Goal: Transaction & Acquisition: Book appointment/travel/reservation

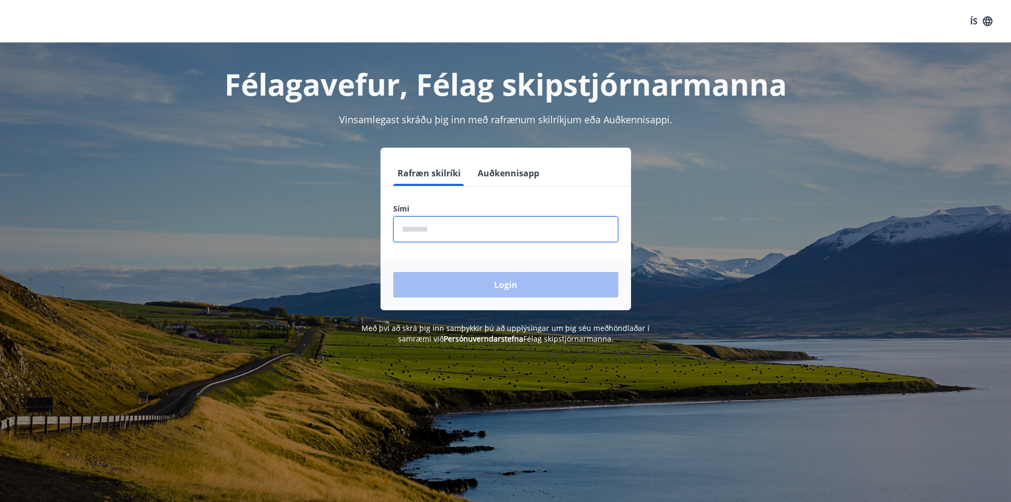
click at [416, 235] on input "phone" at bounding box center [505, 229] width 225 height 26
type input "********"
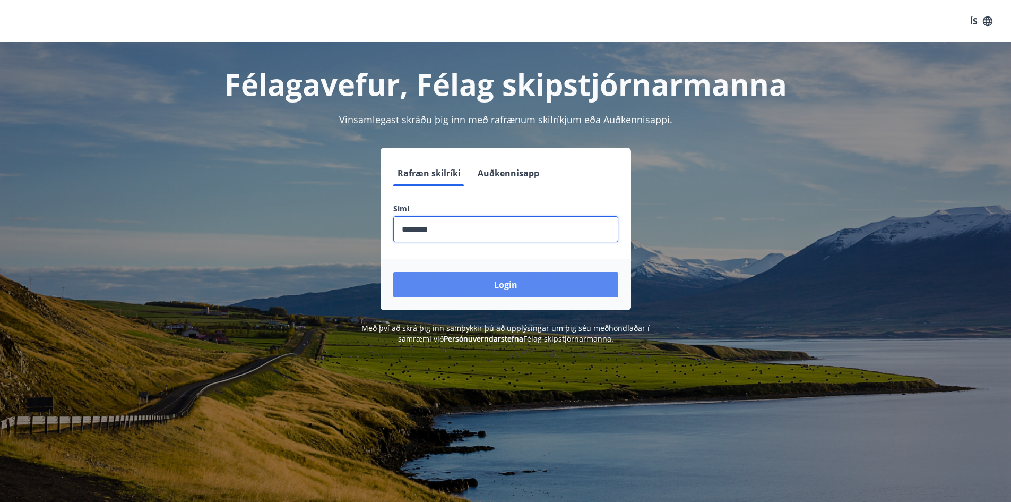
click at [496, 280] on button "Login" at bounding box center [505, 284] width 225 height 25
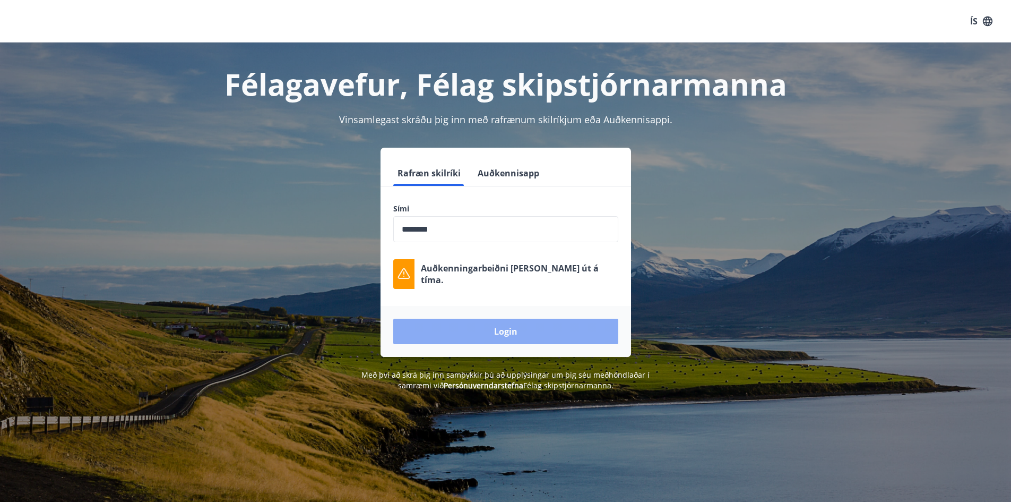
click at [544, 322] on button "Login" at bounding box center [505, 330] width 225 height 25
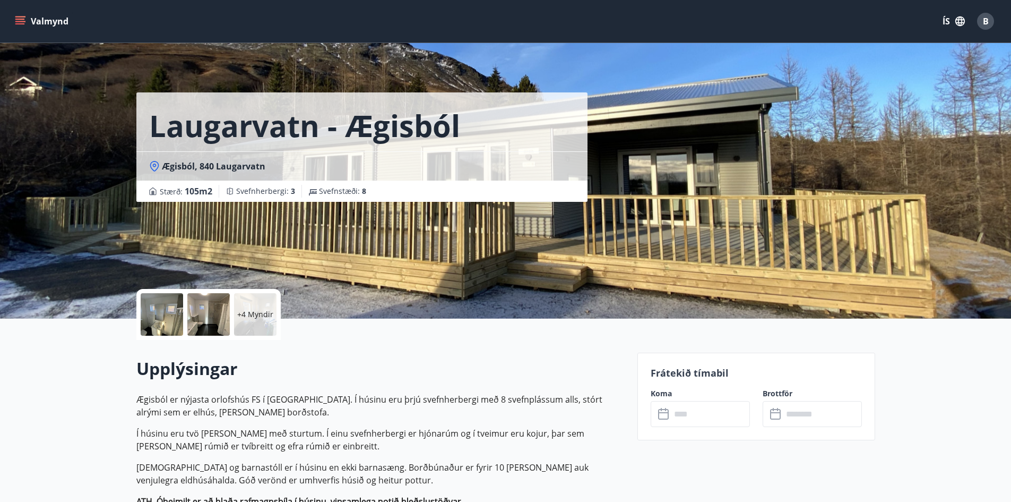
click at [451, 367] on h2 "Upplýsingar" at bounding box center [380, 368] width 488 height 23
click at [693, 409] on input "text" at bounding box center [710, 414] width 79 height 26
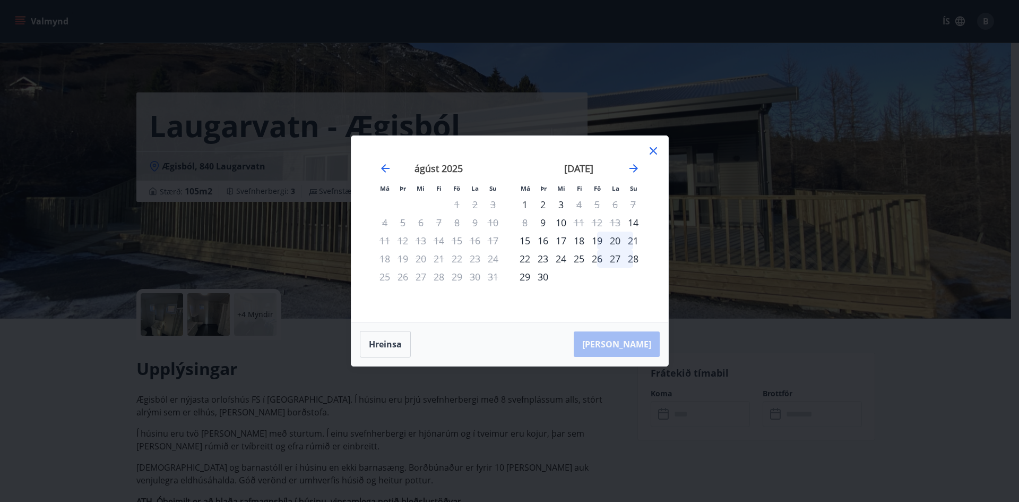
click at [594, 287] on div "[DATE] 1 2 3 4 5 6 7 8 9 10 11 12 13 14 15 16 17 18 19 20 21 22 23 24 25 26 27 …" at bounding box center [579, 236] width 140 height 174
click at [654, 152] on icon at bounding box center [653, 150] width 7 height 7
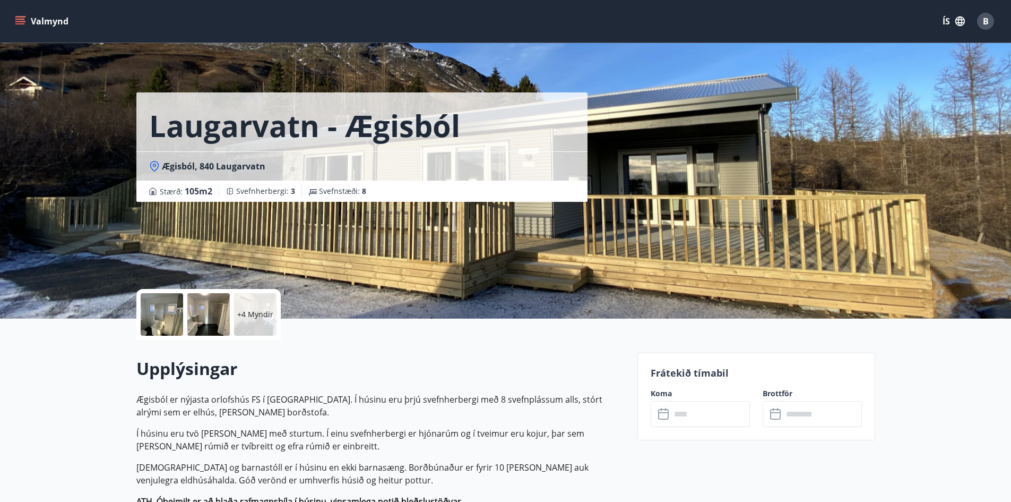
click at [523, 338] on div "+4 Myndir" at bounding box center [380, 314] width 488 height 51
click at [692, 227] on div "Laugarvatn - Ægisból Ægisból, 840 Laugarvatn Stærð : 105 m2 [GEOGRAPHIC_DATA] :…" at bounding box center [505, 159] width 739 height 318
click at [268, 309] on p "+4 Myndir" at bounding box center [255, 314] width 36 height 11
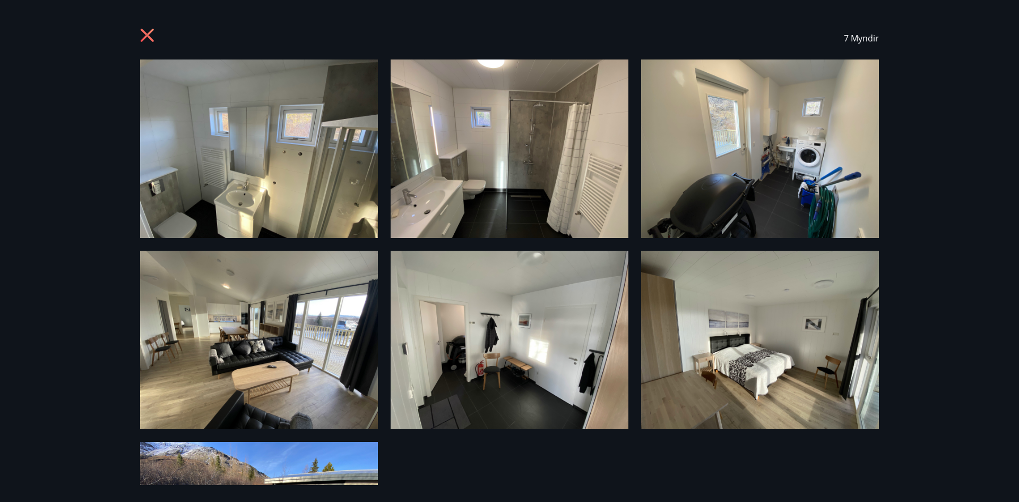
click at [312, 326] on img at bounding box center [259, 340] width 238 height 178
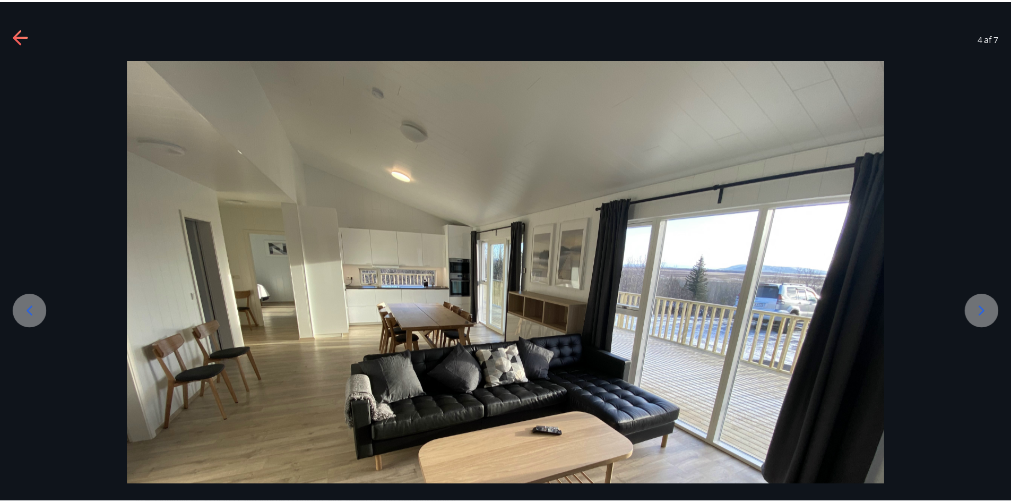
scroll to position [106, 0]
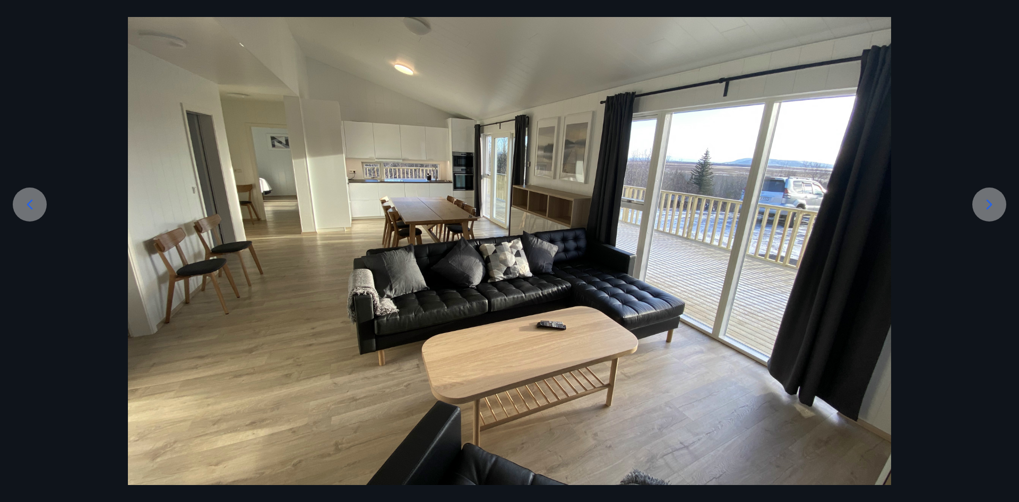
click at [992, 203] on icon at bounding box center [989, 204] width 17 height 17
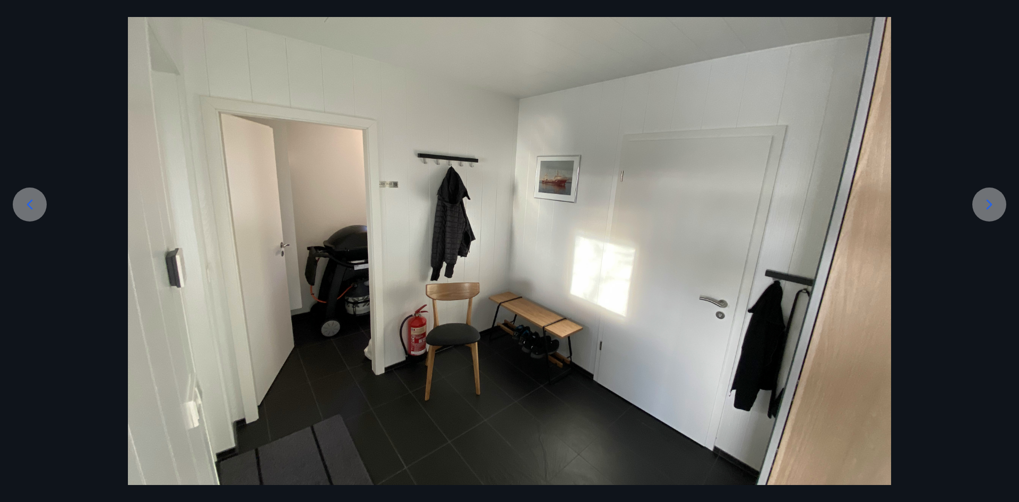
click at [992, 203] on icon at bounding box center [989, 204] width 17 height 17
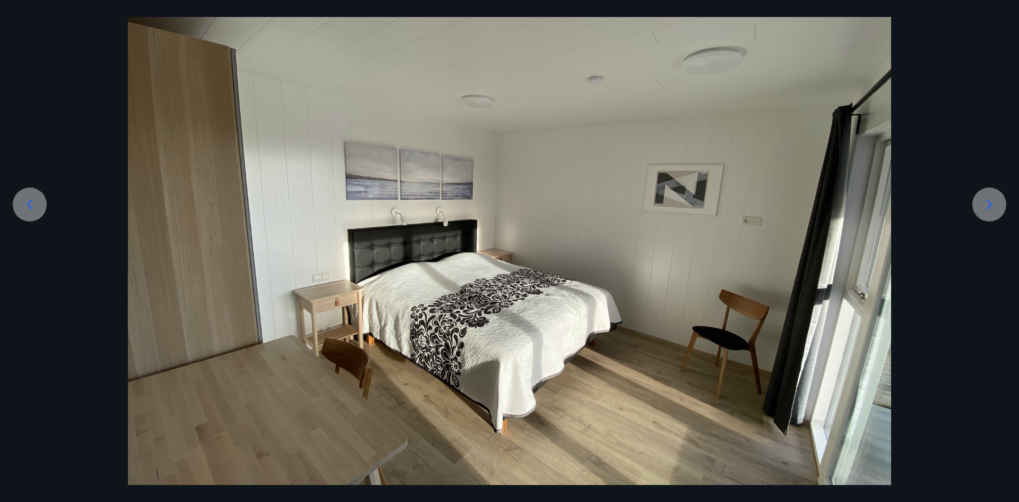
click at [946, 278] on div at bounding box center [509, 239] width 1019 height 573
click at [991, 195] on div at bounding box center [989, 204] width 34 height 34
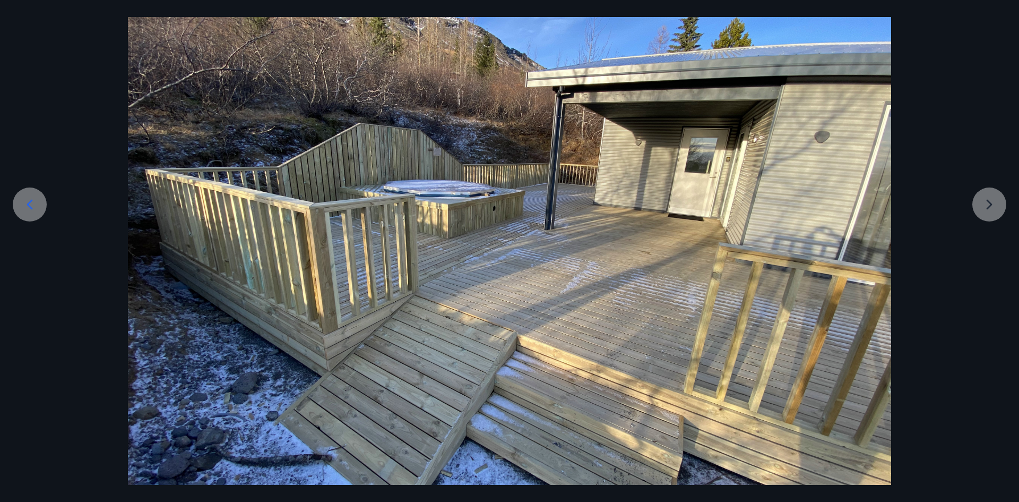
click at [993, 196] on div at bounding box center [509, 239] width 1019 height 573
click at [972, 195] on div at bounding box center [509, 239] width 1019 height 573
click at [977, 10] on div "7 af 7" at bounding box center [509, 251] width 1019 height 502
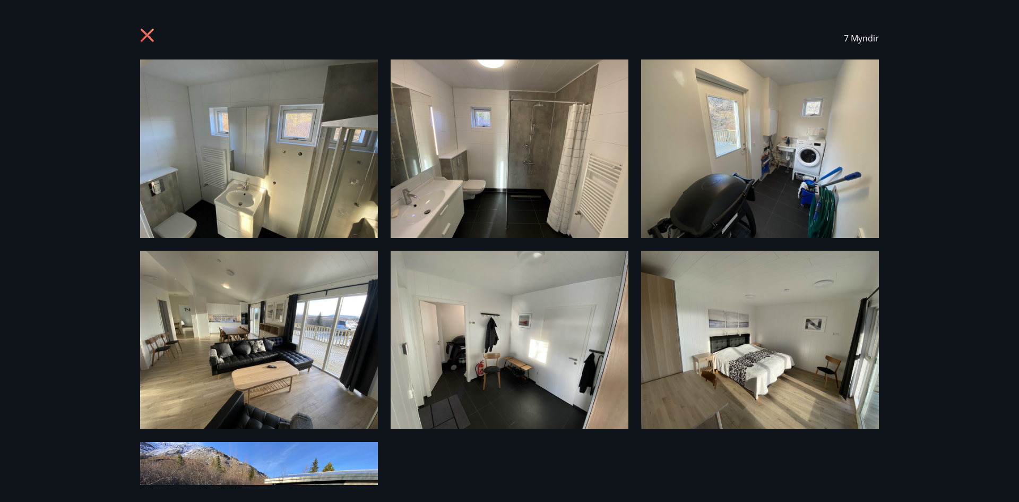
click at [154, 37] on icon at bounding box center [148, 36] width 17 height 17
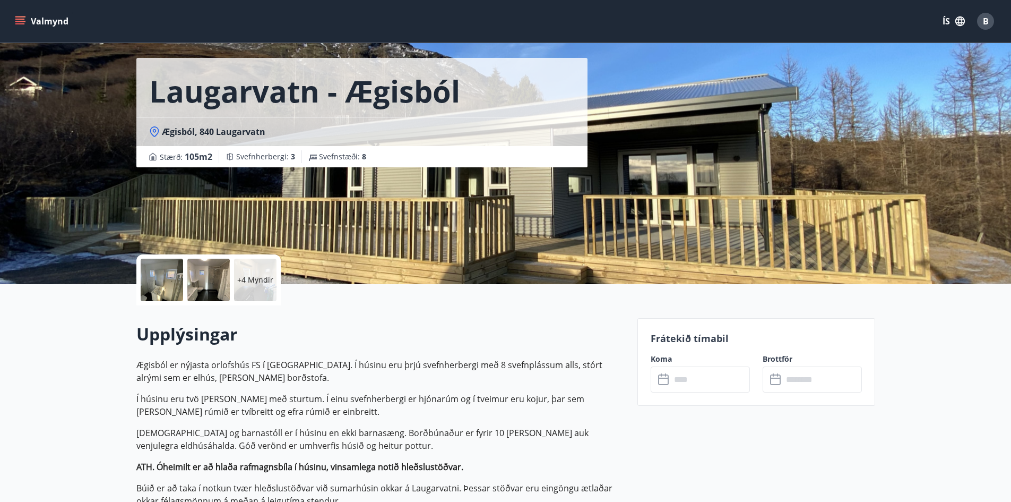
scroll to position [53, 0]
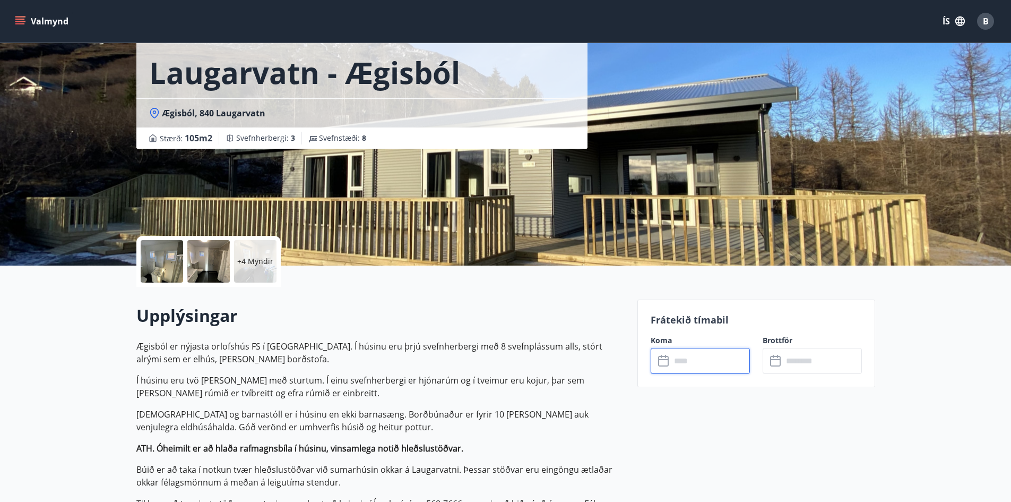
click at [689, 360] on input "text" at bounding box center [710, 361] width 79 height 26
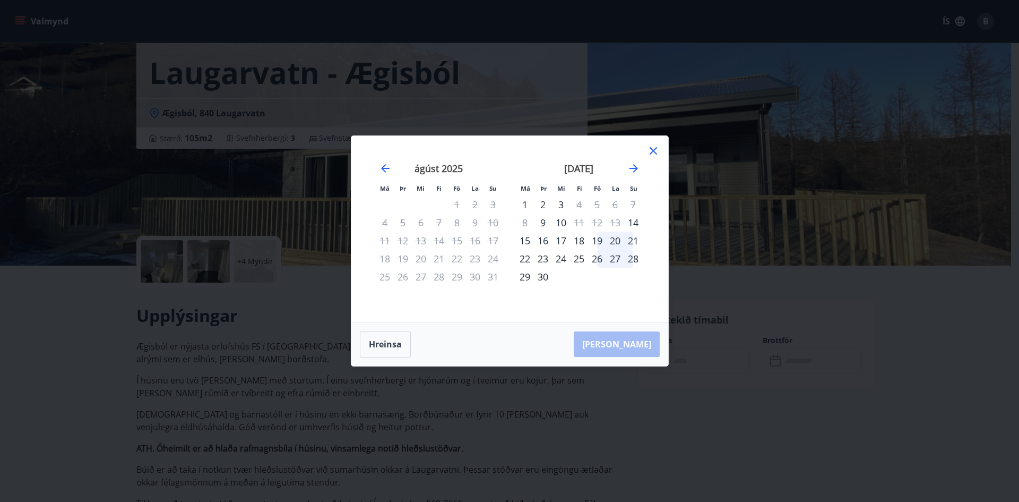
click at [617, 272] on td "Calendar" at bounding box center [615, 277] width 18 height 18
click at [652, 147] on icon at bounding box center [653, 150] width 13 height 13
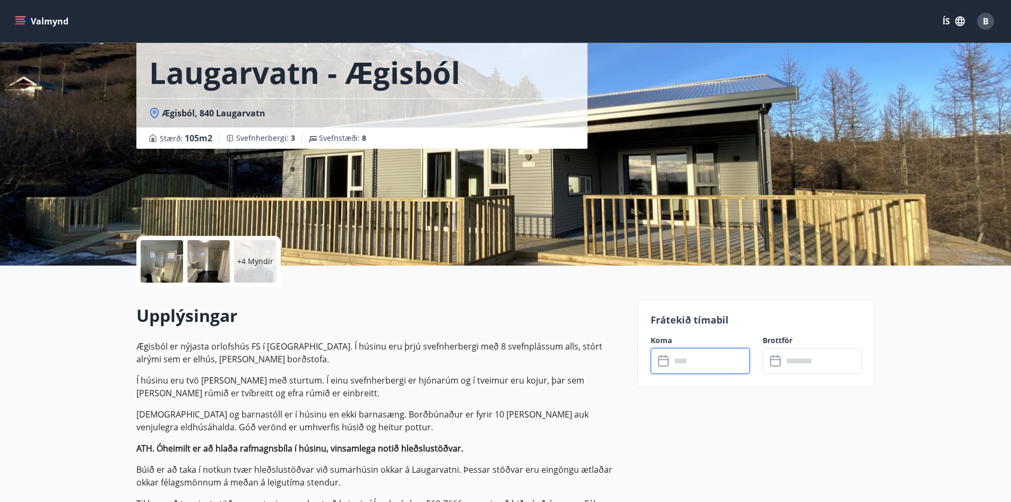
click at [702, 358] on input "text" at bounding box center [710, 361] width 79 height 26
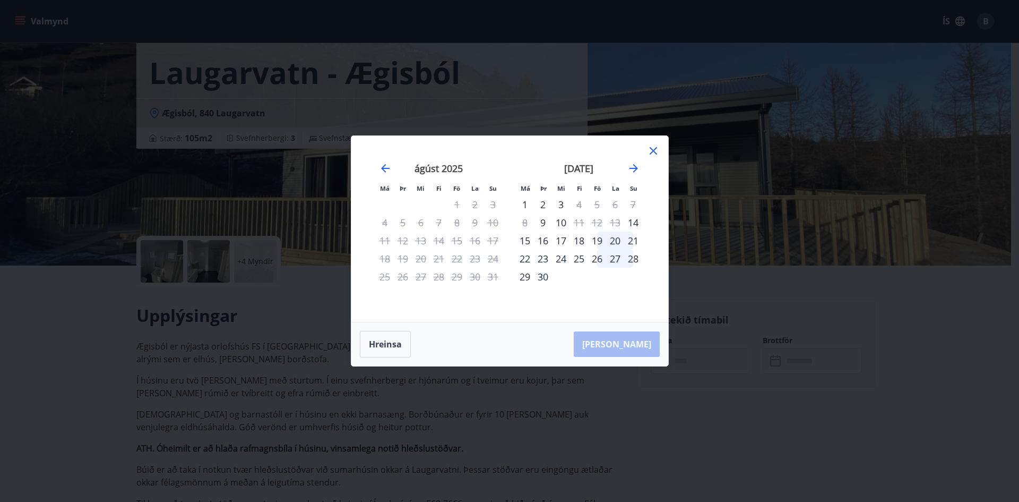
click at [652, 146] on icon at bounding box center [653, 150] width 13 height 13
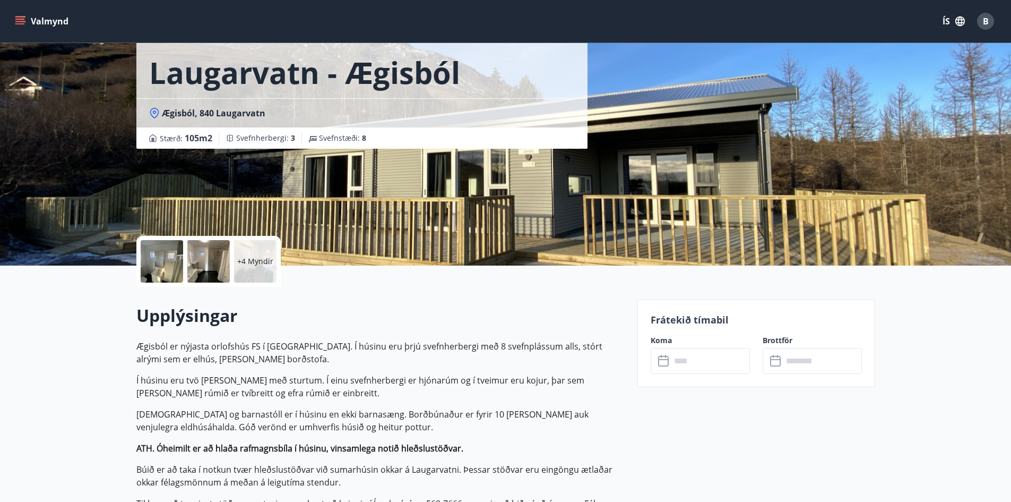
click at [709, 354] on input "text" at bounding box center [710, 361] width 79 height 26
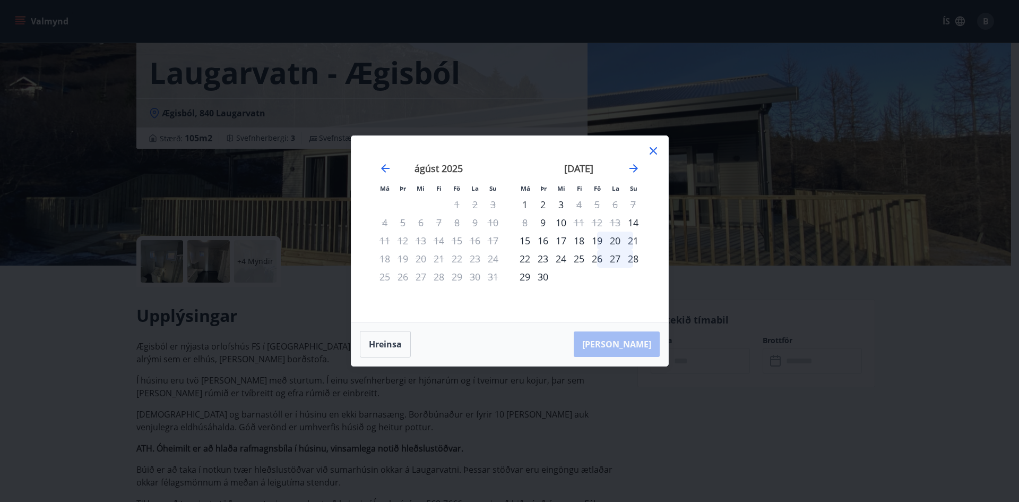
click at [524, 278] on div "29" at bounding box center [525, 277] width 18 height 18
click at [635, 170] on icon "Move forward to switch to the next month." at bounding box center [633, 168] width 8 height 8
click at [562, 205] on div "1" at bounding box center [561, 204] width 18 height 18
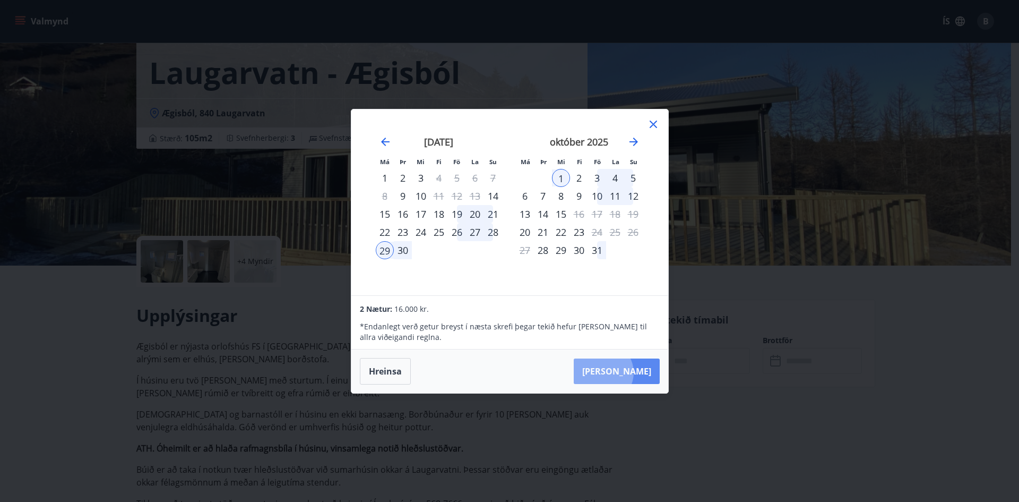
click at [635, 372] on button "[PERSON_NAME]" at bounding box center [617, 370] width 86 height 25
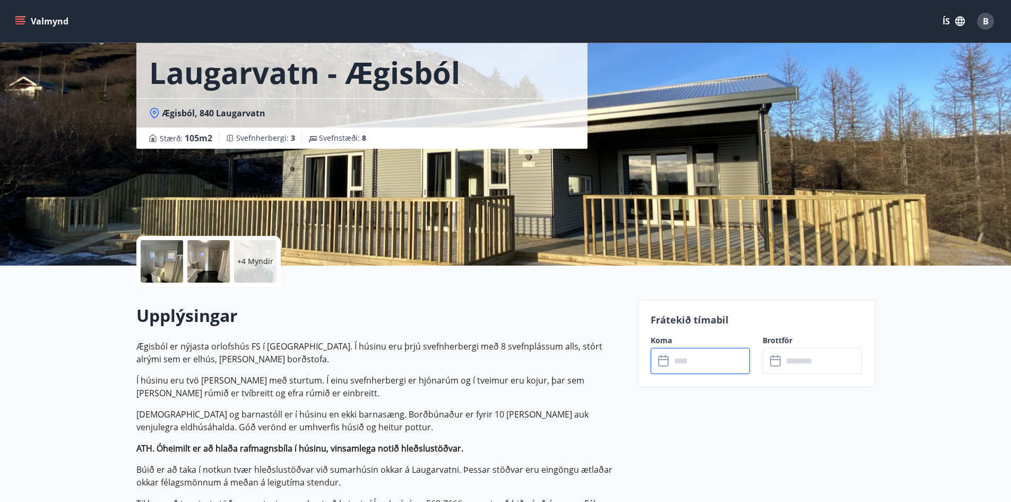
type input "******"
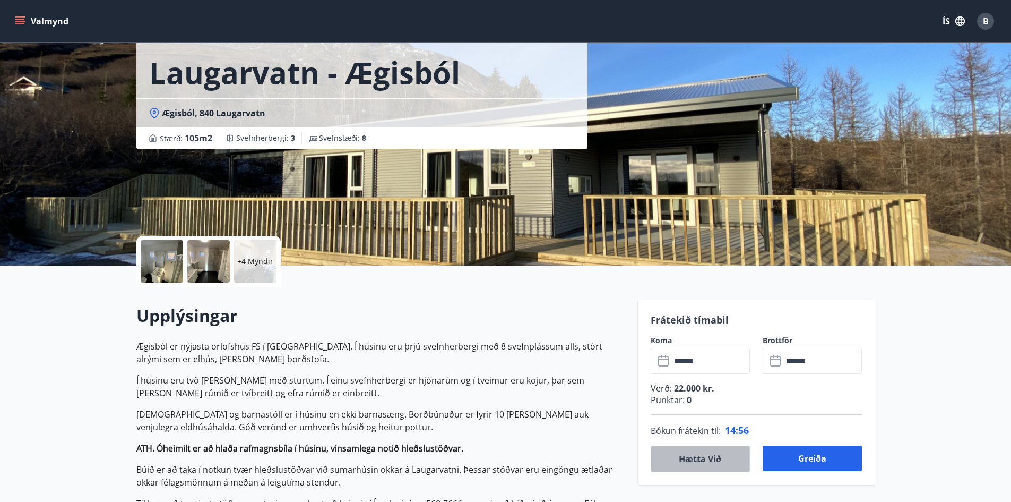
click at [695, 459] on button "Hætta við" at bounding box center [700, 458] width 99 height 27
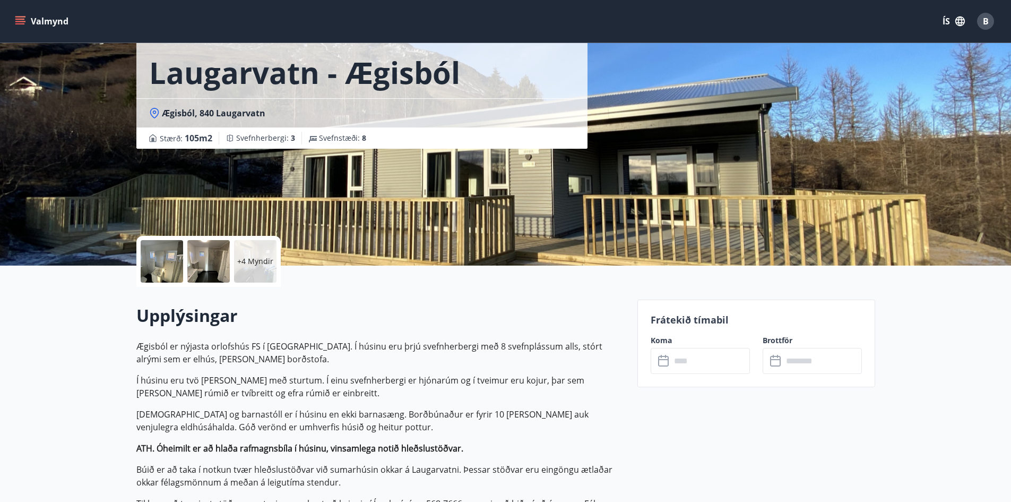
drag, startPoint x: 912, startPoint y: 423, endPoint x: 918, endPoint y: 412, distance: 12.6
click at [700, 356] on input "text" at bounding box center [710, 361] width 79 height 26
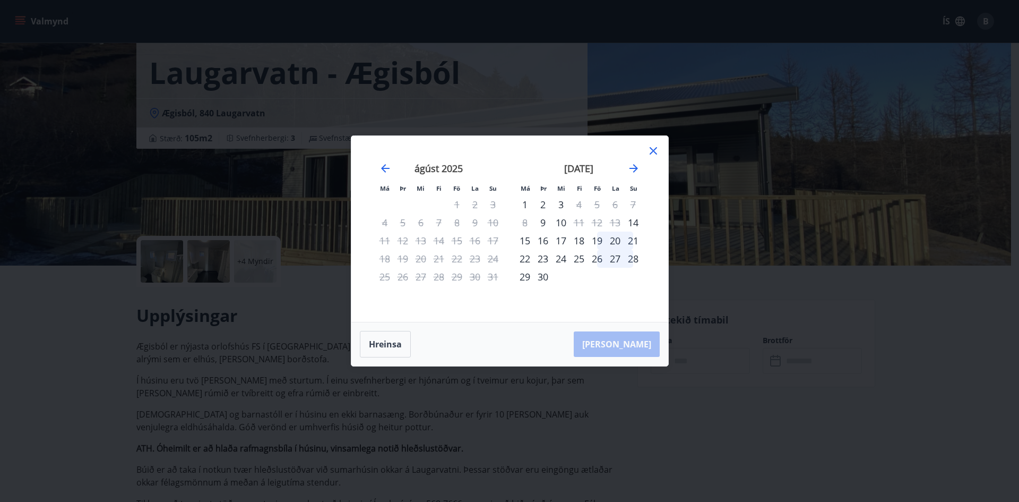
click at [526, 273] on div "29" at bounding box center [525, 277] width 18 height 18
click at [634, 167] on icon "Move forward to switch to the next month." at bounding box center [633, 168] width 13 height 13
click at [563, 200] on div "1" at bounding box center [561, 204] width 18 height 18
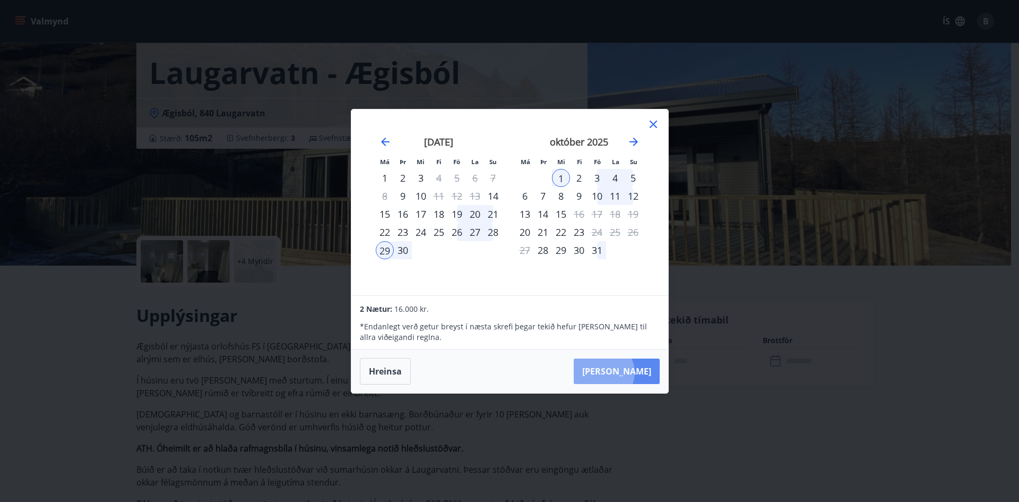
click at [636, 372] on button "[PERSON_NAME]" at bounding box center [617, 370] width 86 height 25
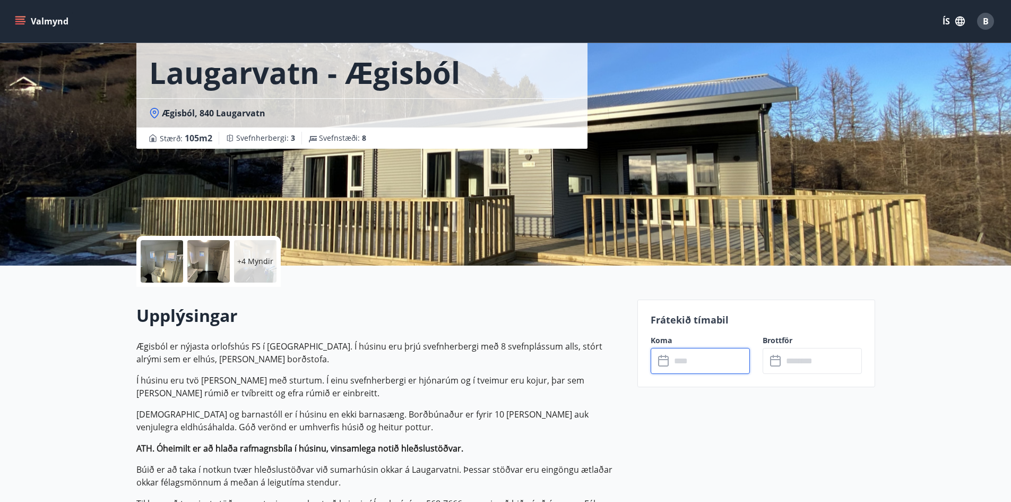
type input "******"
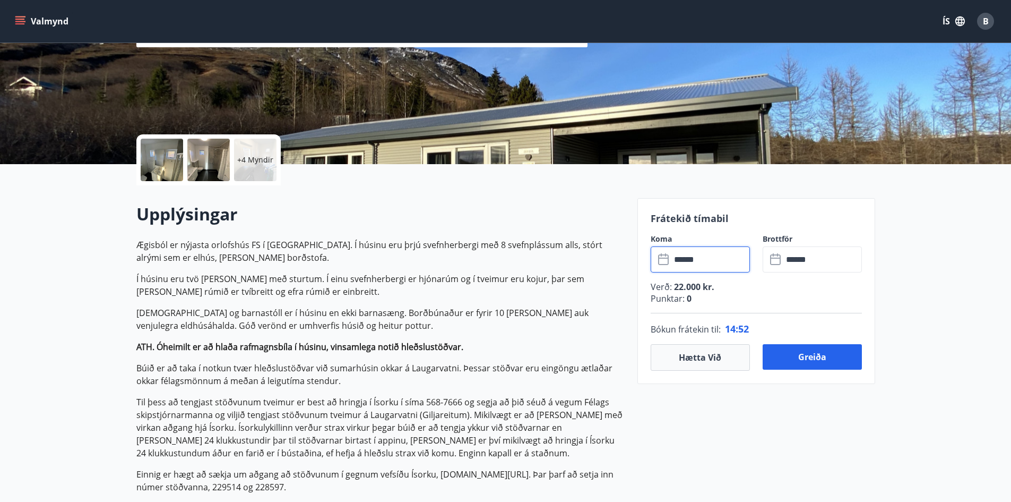
scroll to position [159, 0]
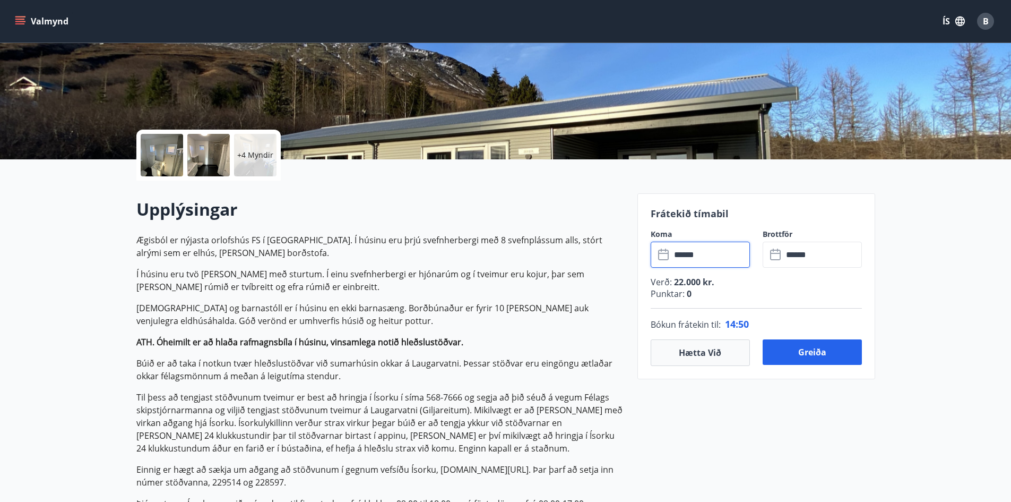
click at [698, 283] on span "22.000 kr." at bounding box center [693, 282] width 42 height 12
click at [816, 349] on button "Greiða" at bounding box center [812, 351] width 99 height 25
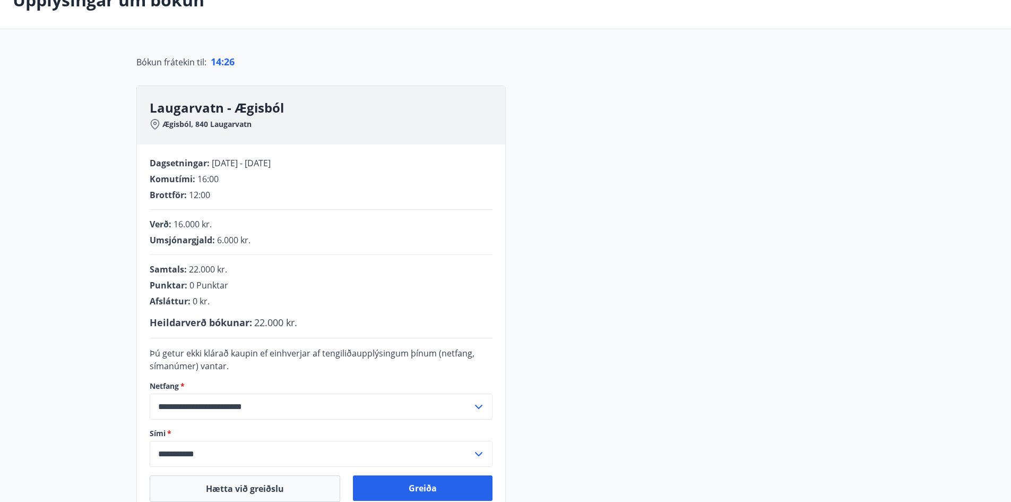
scroll to position [53, 0]
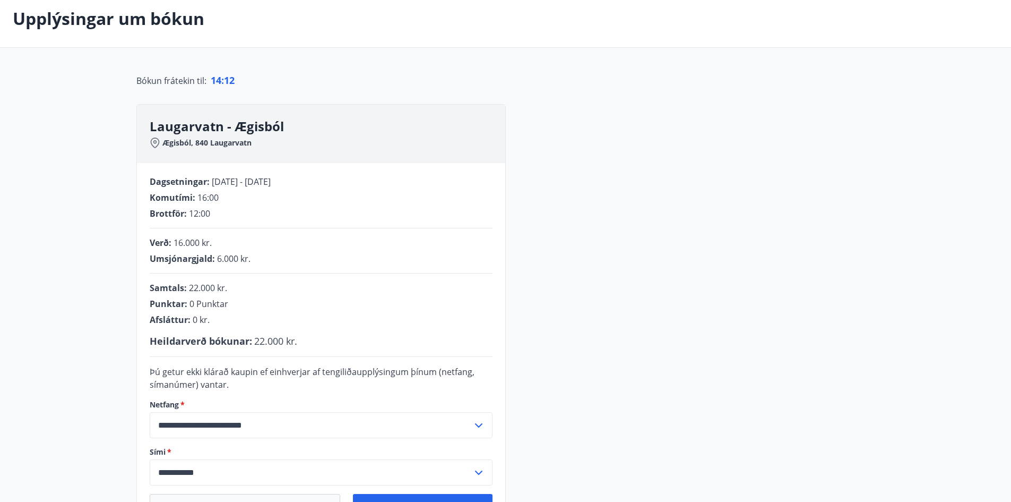
drag, startPoint x: 307, startPoint y: 178, endPoint x: 208, endPoint y: 179, distance: 99.3
click at [208, 179] on div "Dagsetningar : [DATE] - [DATE]" at bounding box center [321, 182] width 343 height 12
click at [271, 182] on span "[DATE] - [DATE]" at bounding box center [241, 182] width 59 height 12
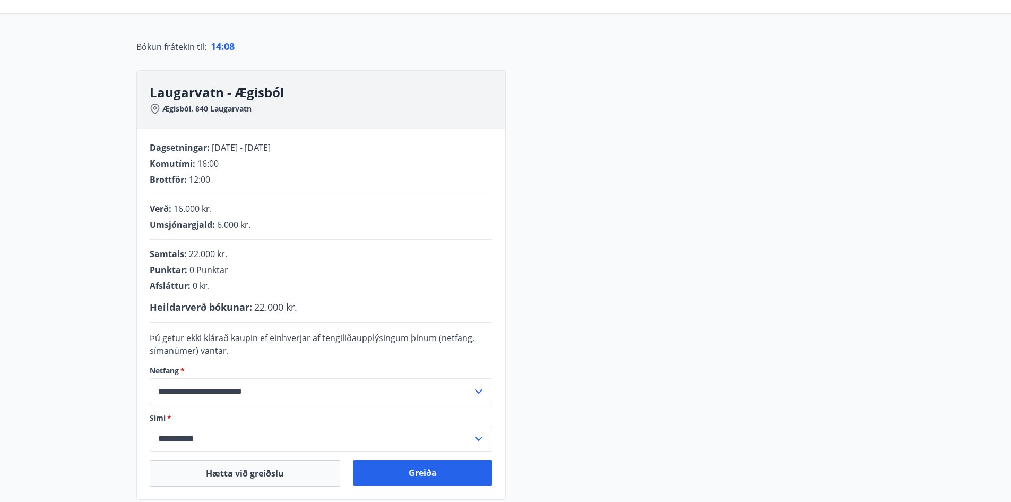
scroll to position [106, 0]
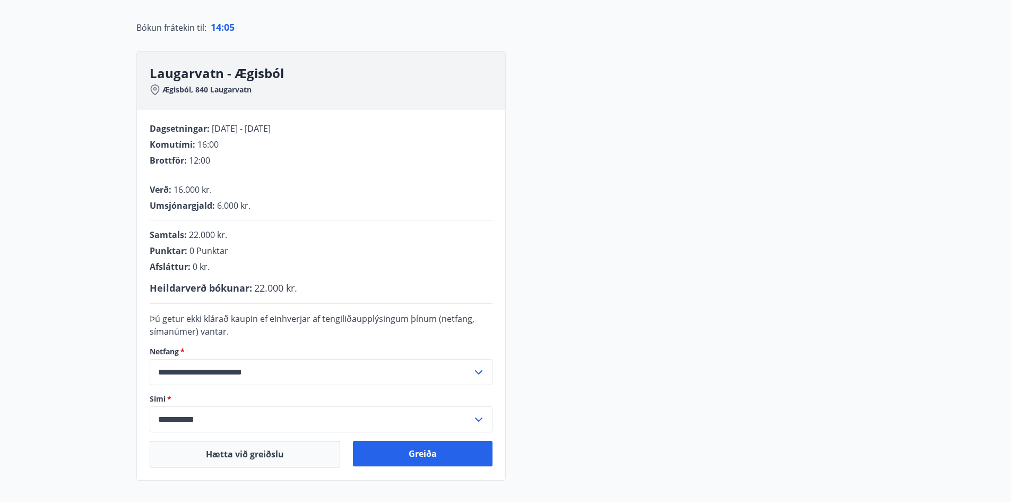
drag, startPoint x: 306, startPoint y: 128, endPoint x: 263, endPoint y: 125, distance: 43.1
click at [262, 125] on div "Dagsetningar : [DATE] - [DATE]" at bounding box center [321, 129] width 343 height 12
click at [311, 137] on div "Dagsetningar : [DATE] - [DATE] Komutími : 16:00 Brottför : 12:00" at bounding box center [321, 145] width 343 height 44
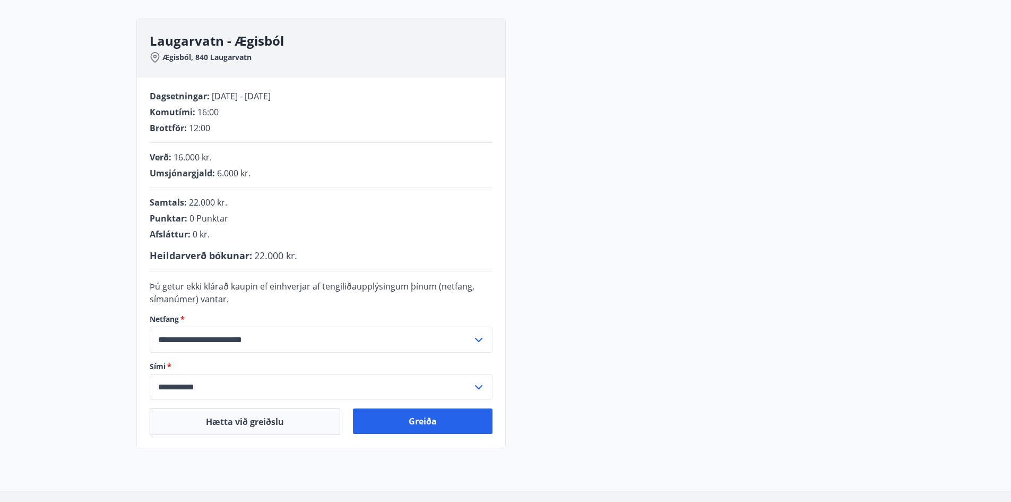
scroll to position [212, 0]
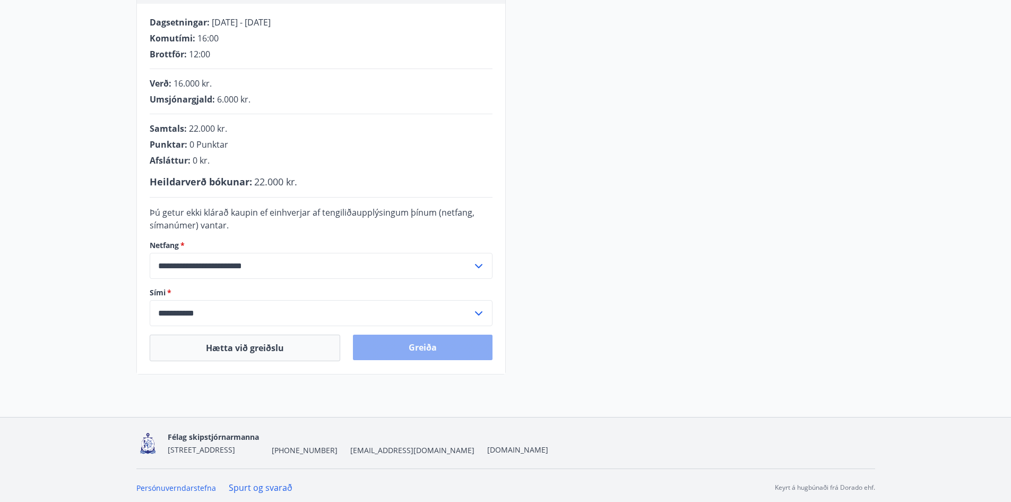
click at [427, 350] on button "Greiða" at bounding box center [423, 346] width 140 height 25
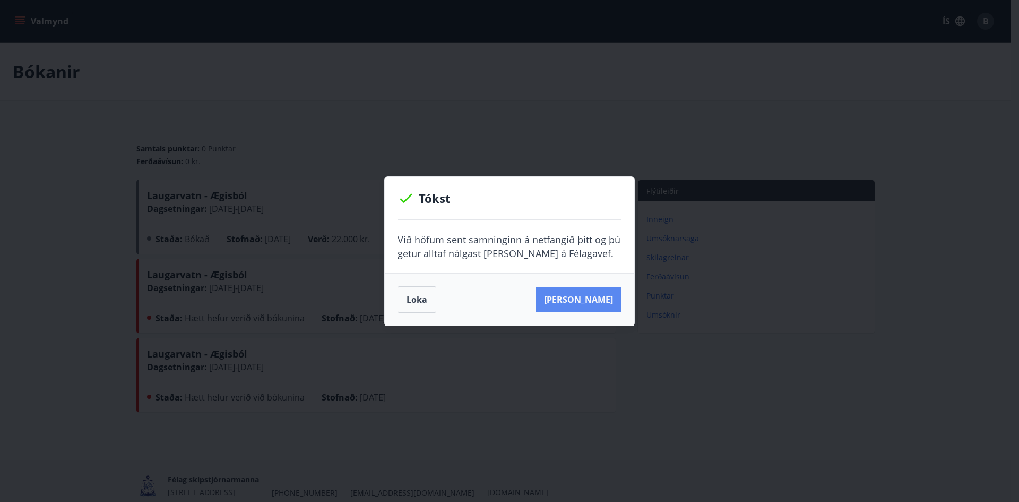
click at [593, 293] on button "Sjá samning" at bounding box center [579, 299] width 86 height 25
click at [426, 304] on button "Loka" at bounding box center [417, 299] width 39 height 27
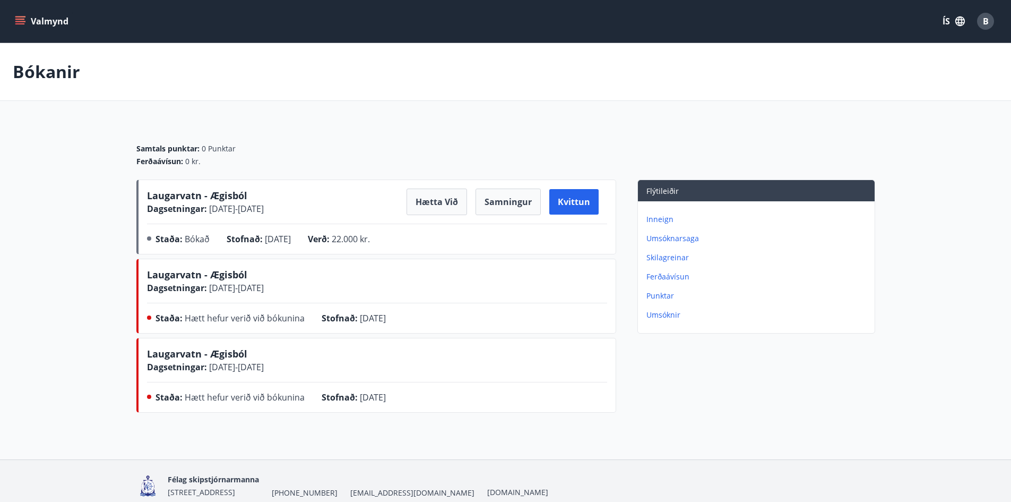
click at [948, 20] on button "ÍS" at bounding box center [954, 21] width 34 height 19
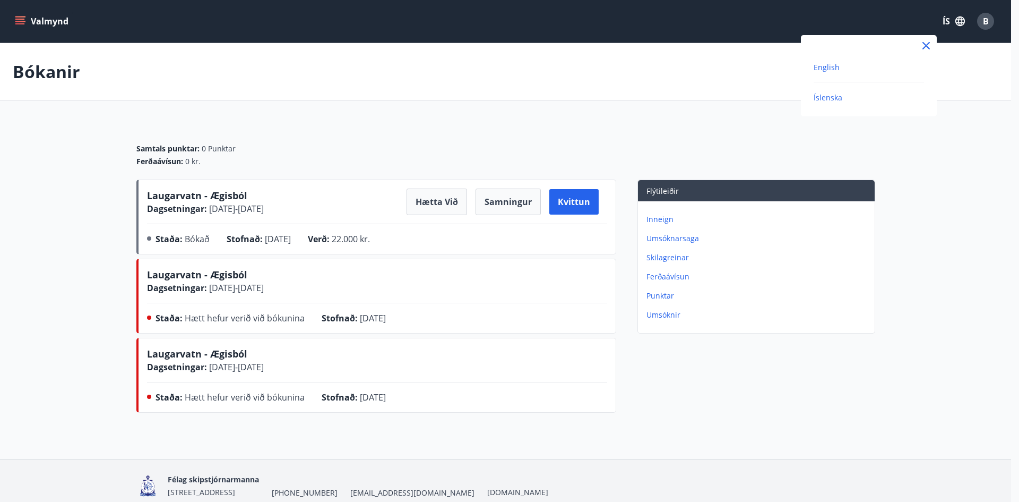
click at [830, 72] on span "English" at bounding box center [827, 67] width 26 height 10
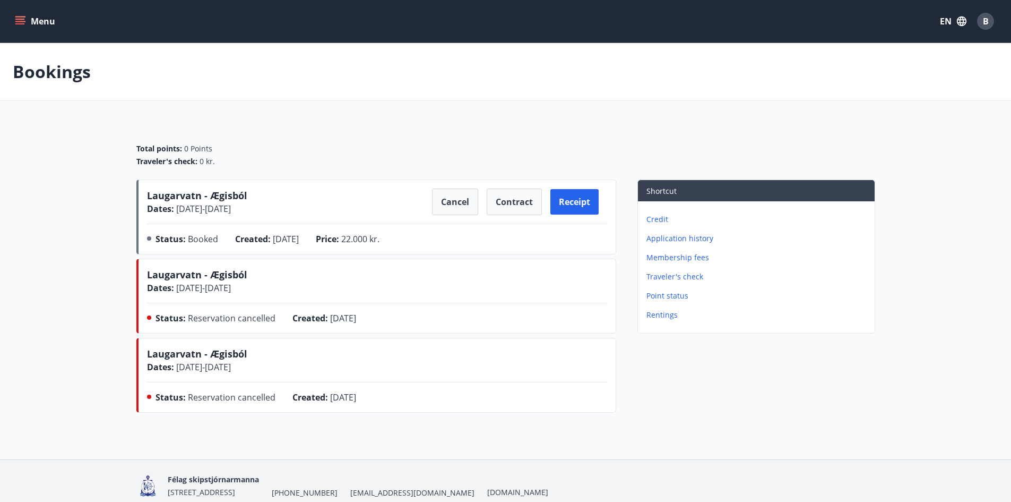
click at [400, 141] on div "Total points : 0 Points Traveler's check : 0 kr." at bounding box center [505, 150] width 739 height 57
click at [25, 17] on icon "menu" at bounding box center [21, 16] width 12 height 1
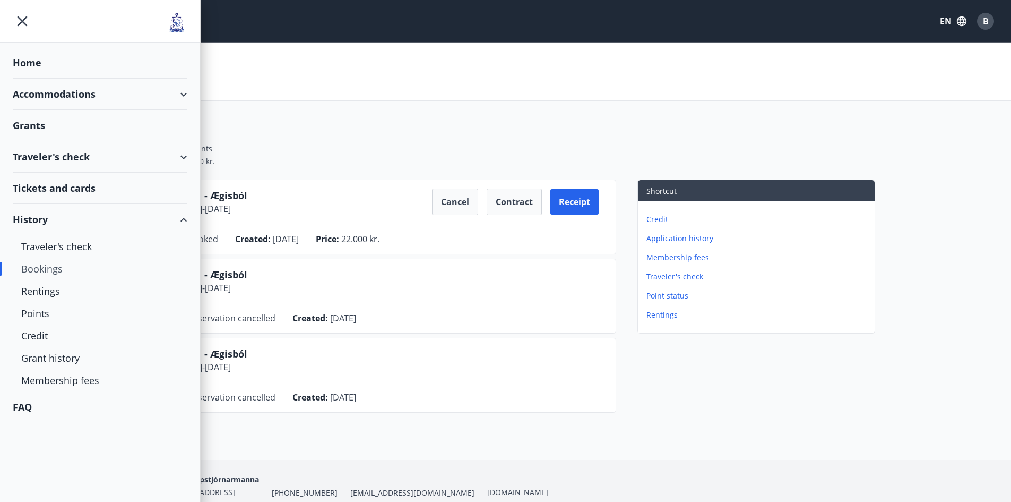
click at [91, 153] on div "Traveler's check" at bounding box center [100, 156] width 175 height 31
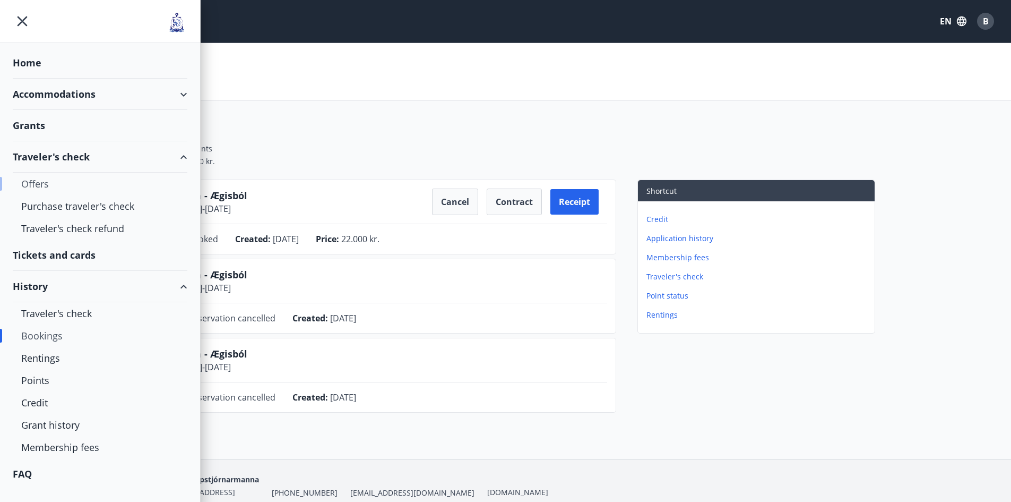
click at [39, 183] on div "Offers" at bounding box center [100, 184] width 158 height 22
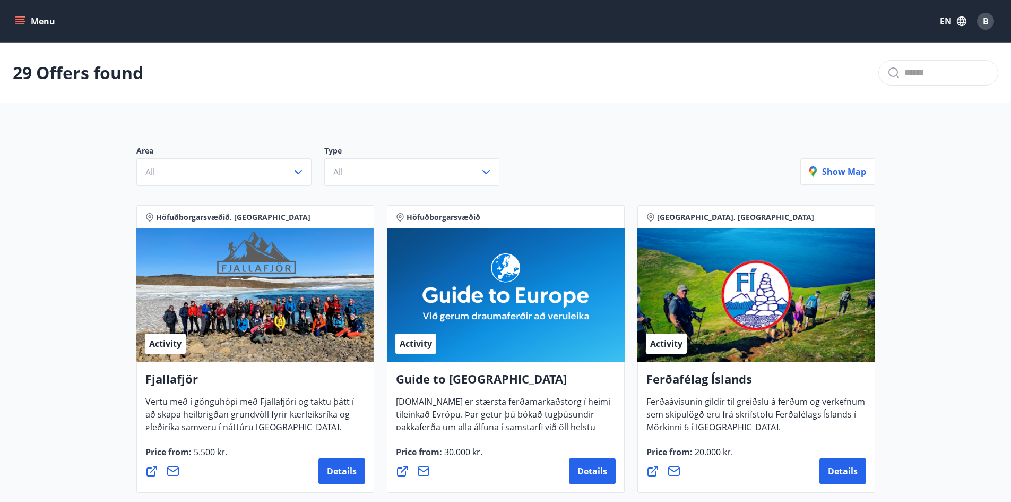
click at [28, 23] on button "Menu" at bounding box center [36, 21] width 47 height 19
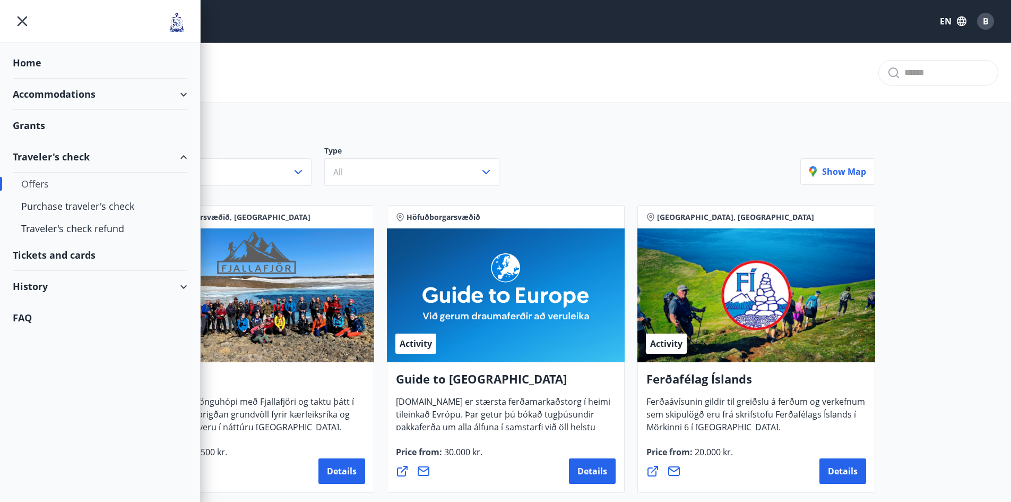
click at [82, 257] on div "Tickets and cards" at bounding box center [100, 254] width 175 height 31
click at [169, 161] on div "Traveler's check" at bounding box center [100, 156] width 175 height 31
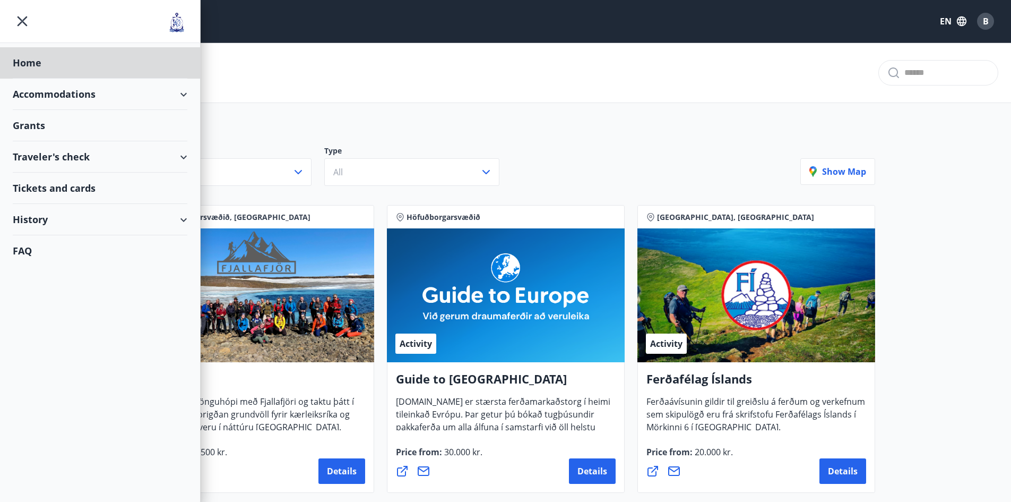
click at [72, 79] on div "Grants" at bounding box center [100, 62] width 175 height 31
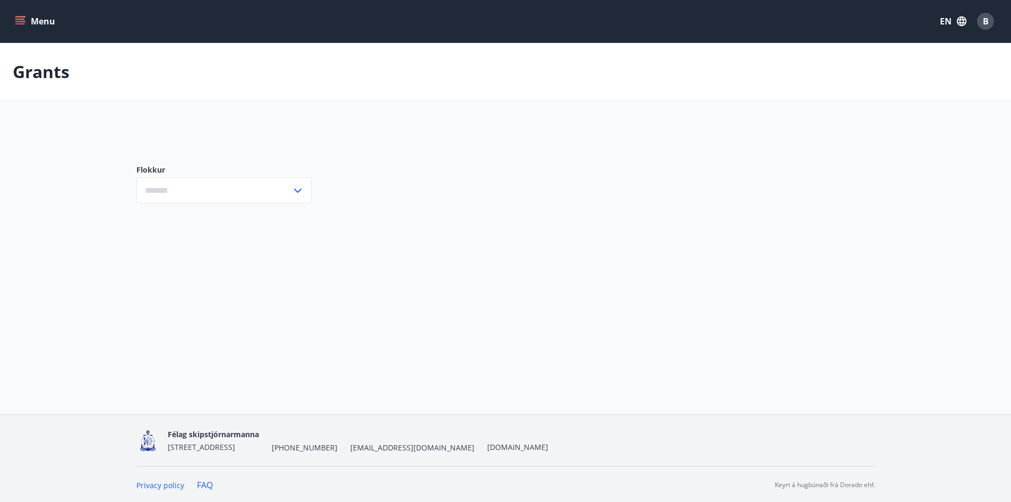
type input "***"
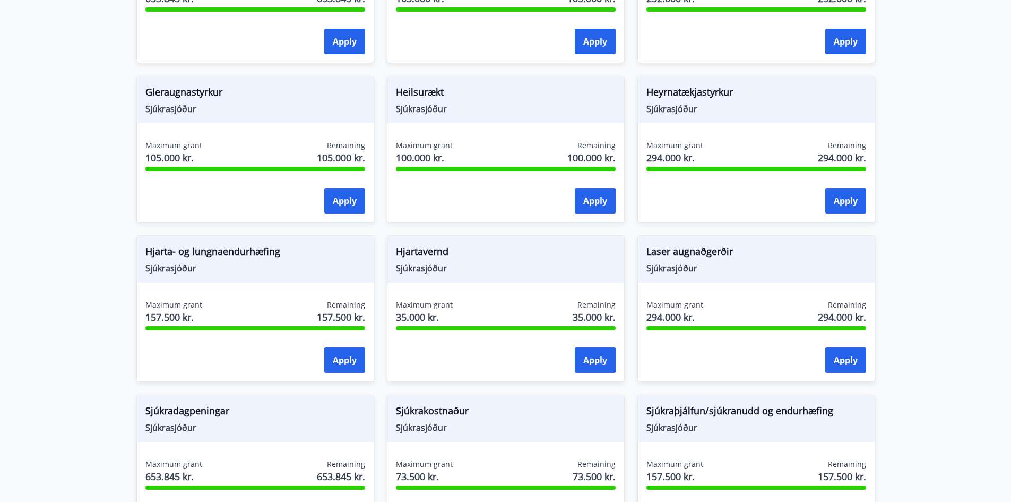
scroll to position [444, 0]
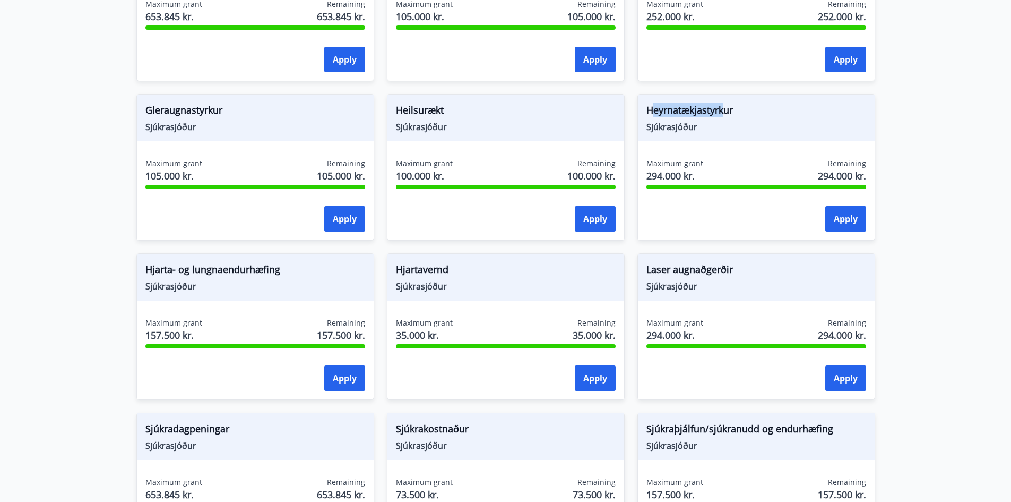
drag, startPoint x: 650, startPoint y: 110, endPoint x: 727, endPoint y: 109, distance: 76.4
click at [727, 109] on span "Heyrnatækjastyrkur" at bounding box center [756, 112] width 220 height 18
click at [766, 115] on span "Heyrnatækjastyrkur" at bounding box center [756, 112] width 220 height 18
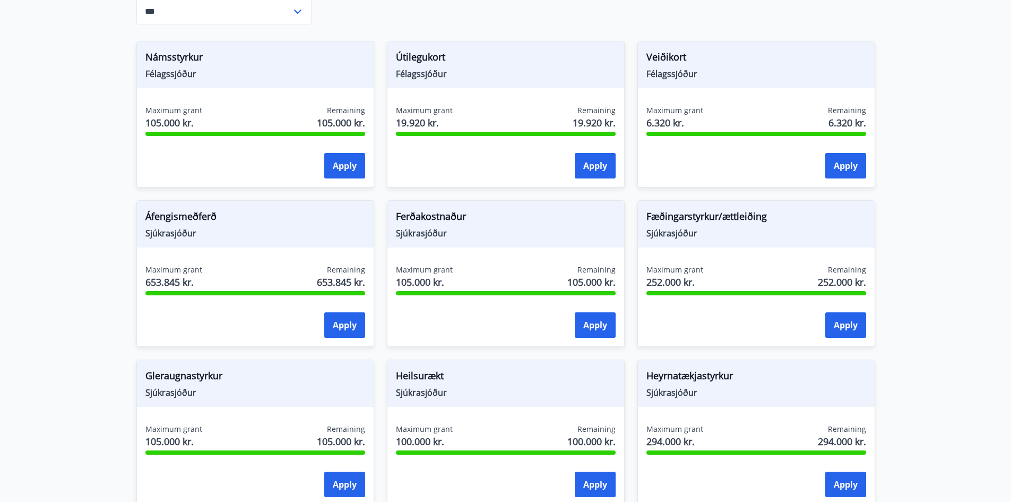
click at [547, 226] on span "Ferðakostnaður" at bounding box center [506, 218] width 220 height 18
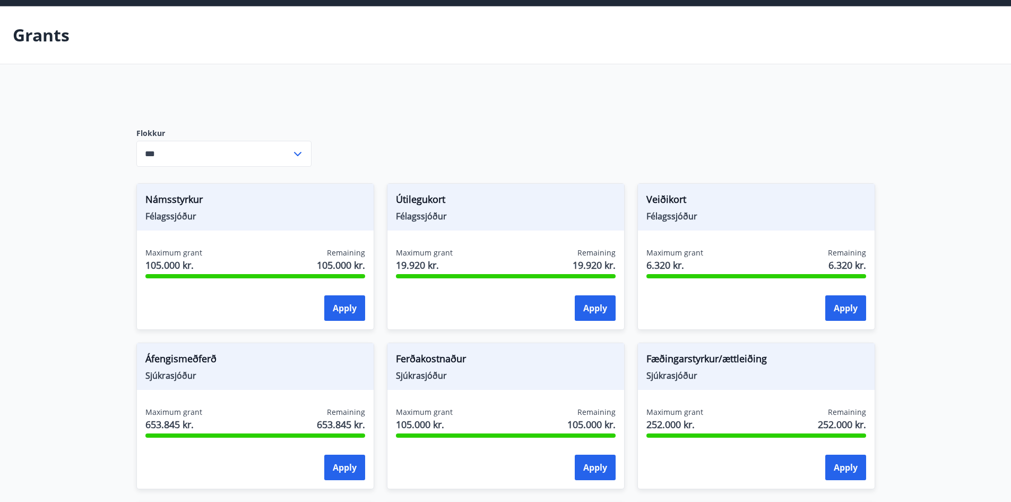
scroll to position [0, 0]
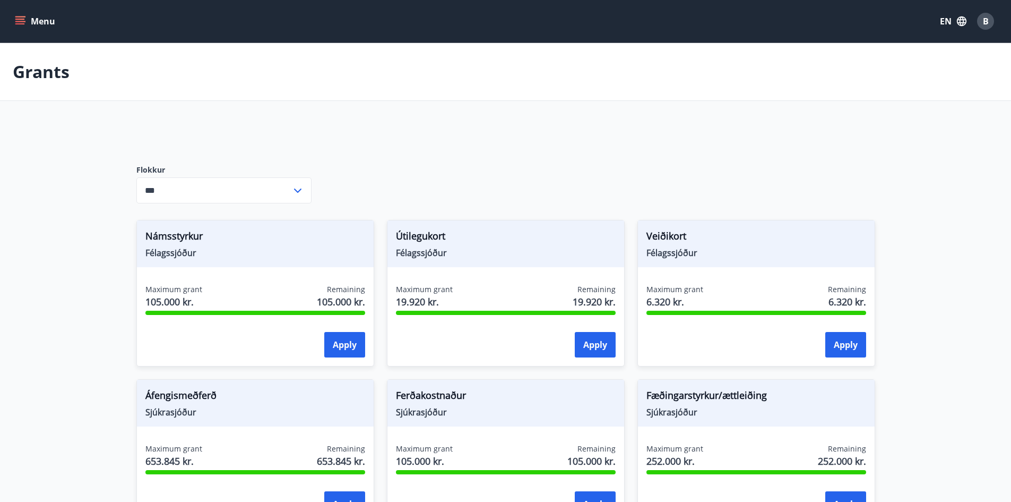
click at [39, 27] on button "Menu" at bounding box center [36, 21] width 47 height 19
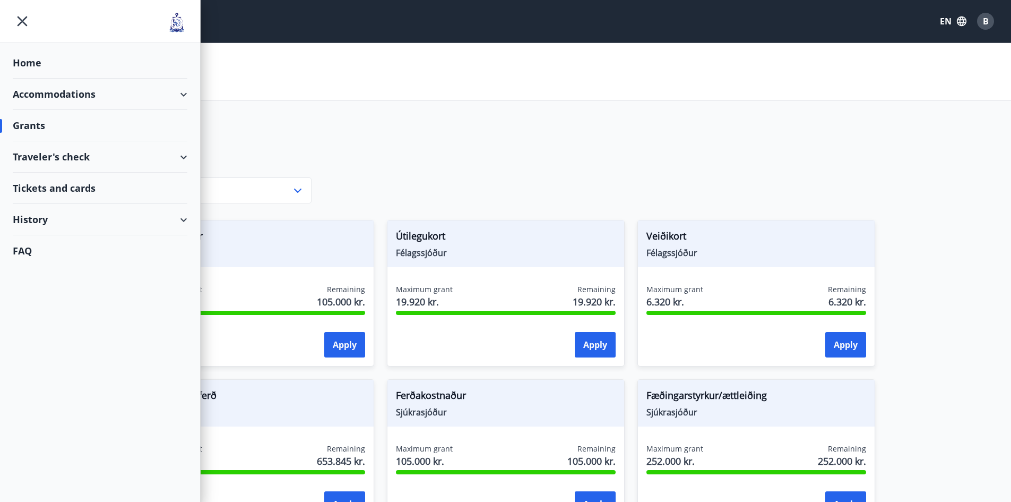
click at [54, 70] on div "Home" at bounding box center [100, 62] width 175 height 31
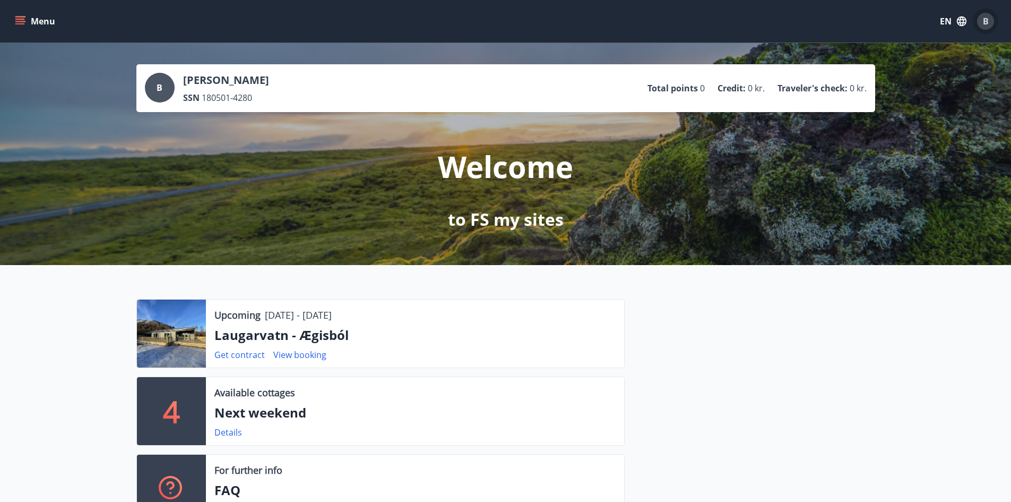
click at [991, 20] on div "B" at bounding box center [985, 21] width 17 height 17
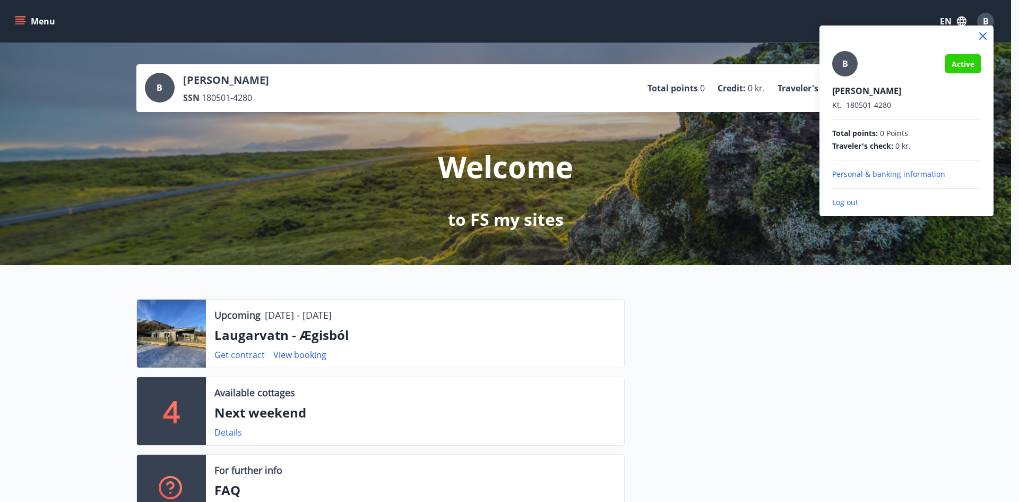
click at [842, 310] on div at bounding box center [509, 251] width 1019 height 502
